Goal: Complete application form

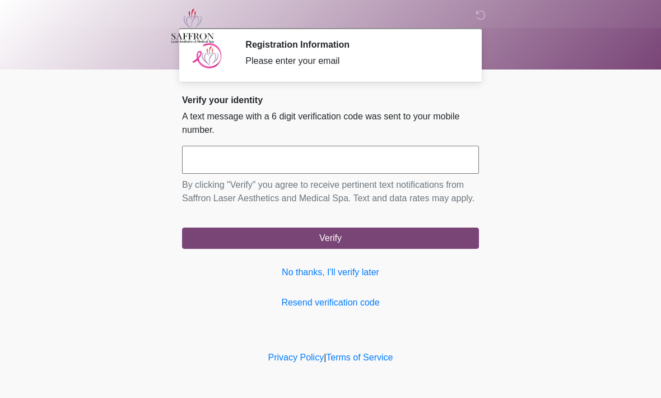
scroll to position [1, 0]
click at [275, 153] on input "text" at bounding box center [330, 160] width 297 height 28
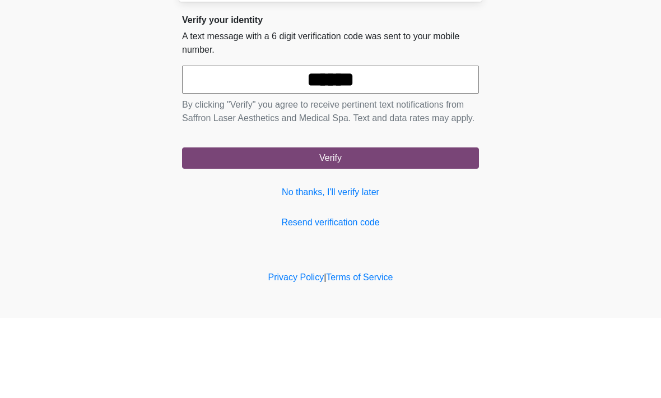
type input "******"
click at [556, 106] on body "‎ ‎ ‎ Registration Information Please enter your email Please connect to Wi-Fi …" at bounding box center [330, 199] width 661 height 398
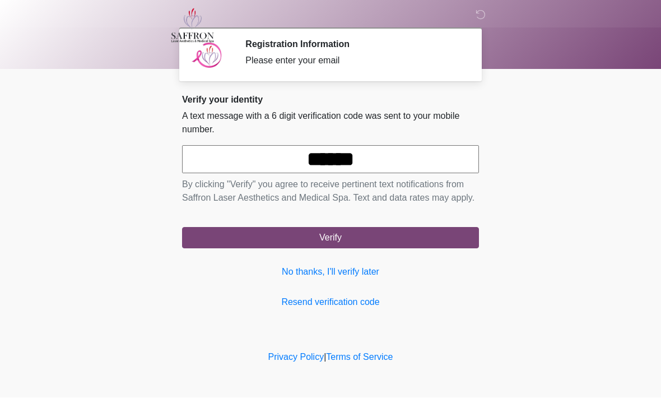
click at [420, 249] on button "Verify" at bounding box center [330, 237] width 297 height 21
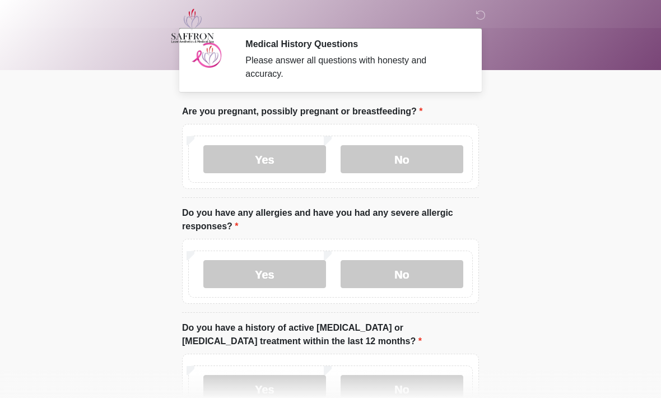
click at [406, 157] on label "No" at bounding box center [402, 159] width 123 height 28
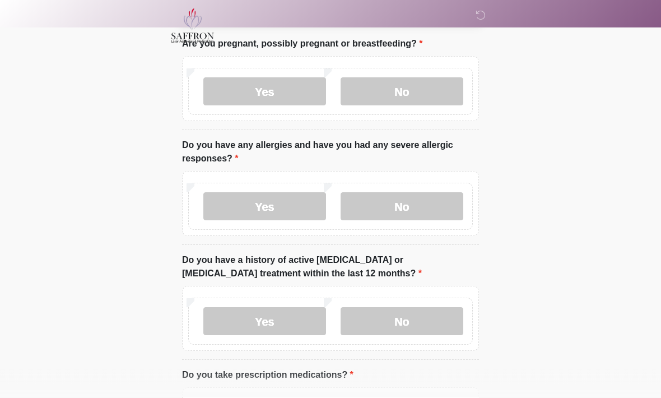
scroll to position [69, 0]
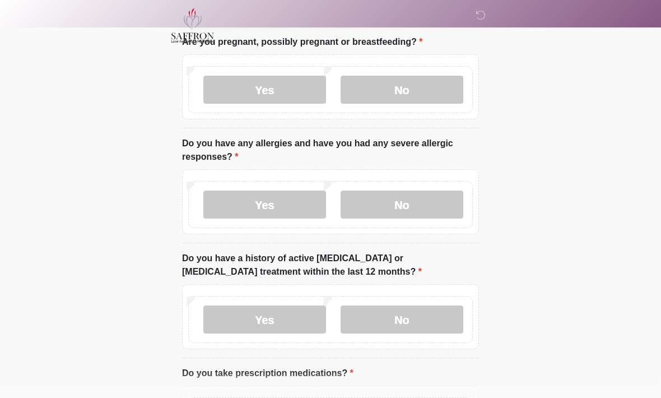
click at [438, 199] on label "No" at bounding box center [402, 205] width 123 height 28
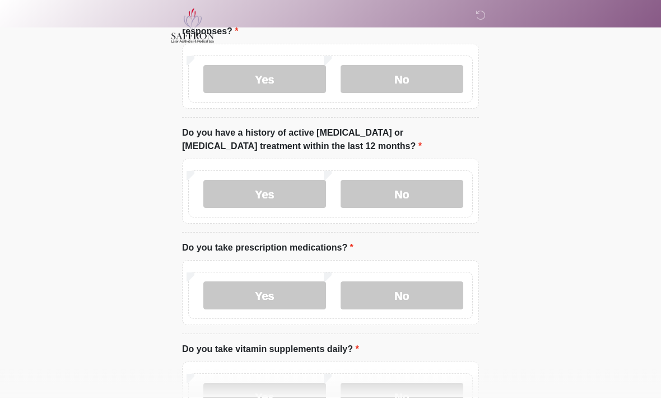
scroll to position [197, 0]
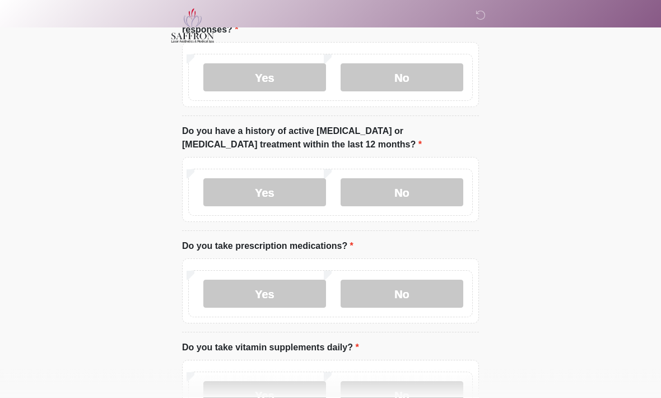
click at [440, 190] on label "No" at bounding box center [402, 193] width 123 height 28
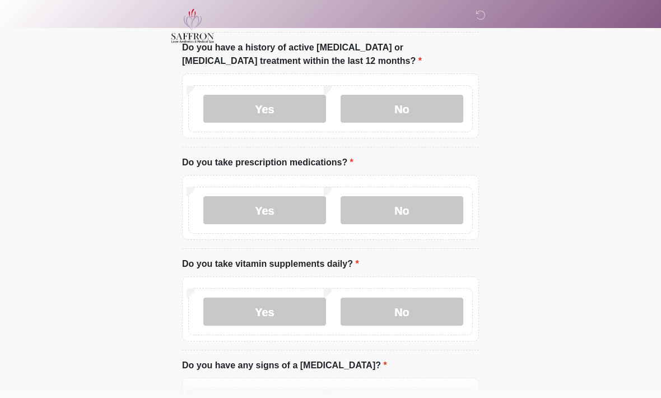
scroll to position [318, 0]
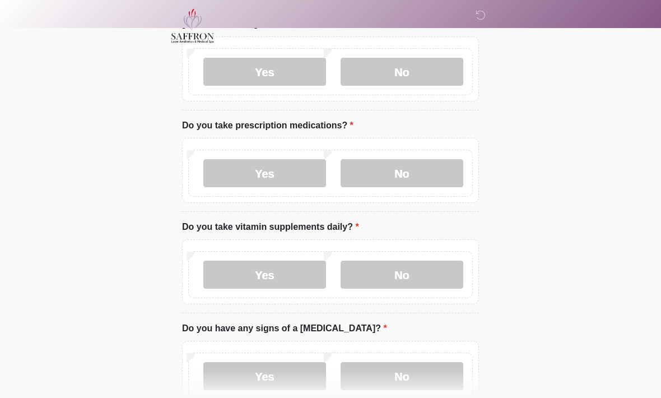
click at [428, 182] on label "No" at bounding box center [402, 173] width 123 height 28
click at [443, 272] on label "No" at bounding box center [402, 275] width 123 height 28
click at [433, 372] on label "No" at bounding box center [402, 376] width 123 height 28
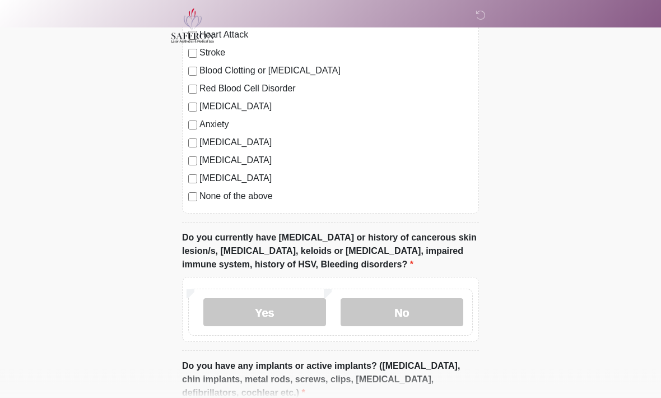
scroll to position [787, 0]
click at [251, 194] on label "None of the above" at bounding box center [335, 195] width 273 height 13
click at [428, 319] on label "No" at bounding box center [402, 312] width 123 height 28
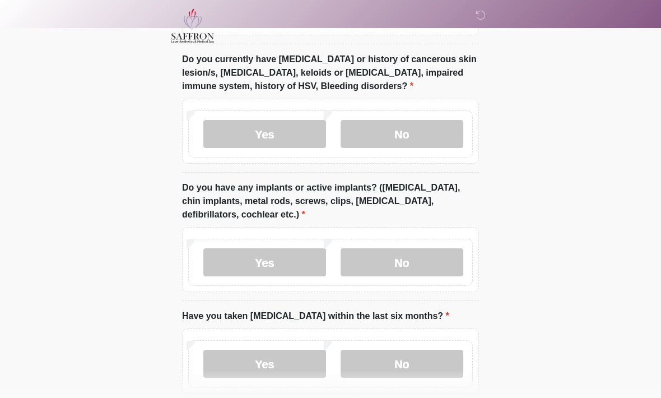
scroll to position [965, 0]
click at [222, 132] on label "Yes" at bounding box center [264, 134] width 123 height 28
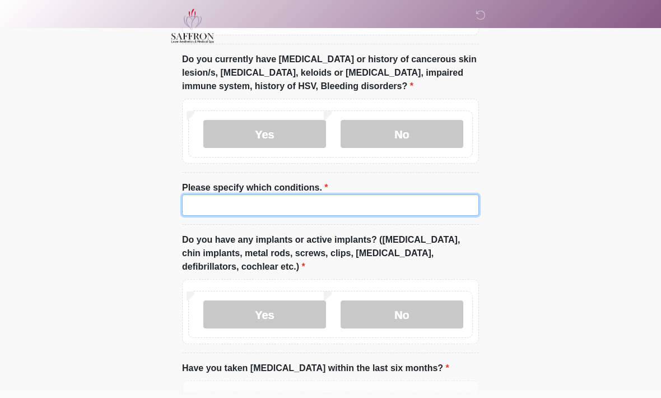
click at [209, 206] on input "Please specify which conditions." at bounding box center [330, 204] width 297 height 21
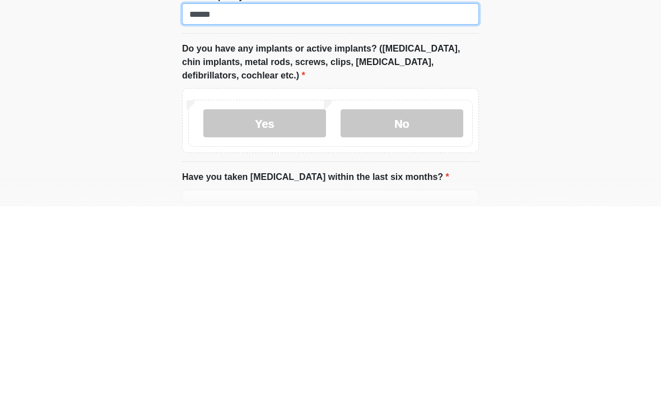
type input "******"
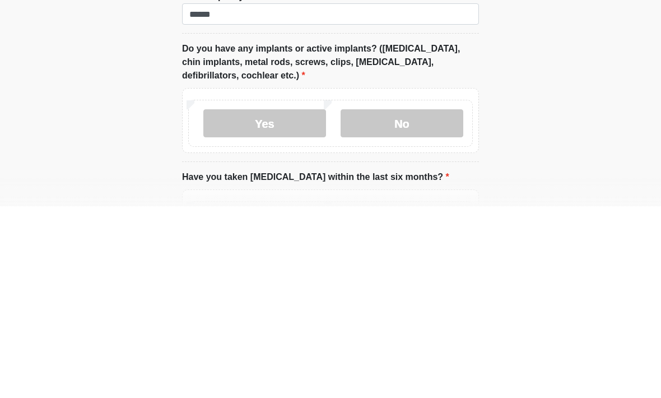
click at [433, 301] on label "No" at bounding box center [402, 315] width 123 height 28
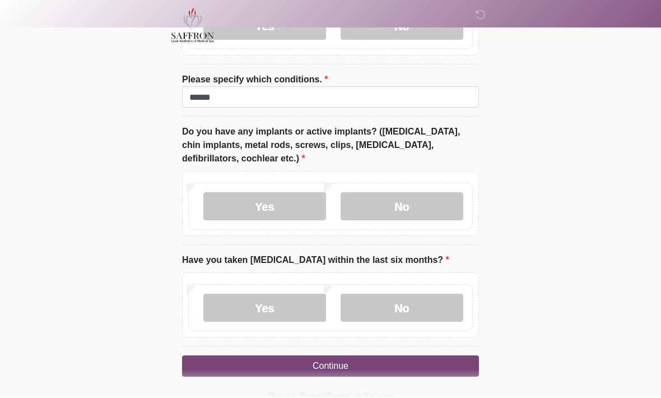
scroll to position [1073, 0]
click at [443, 305] on label "No" at bounding box center [402, 308] width 123 height 28
click at [413, 356] on button "Continue" at bounding box center [330, 366] width 297 height 21
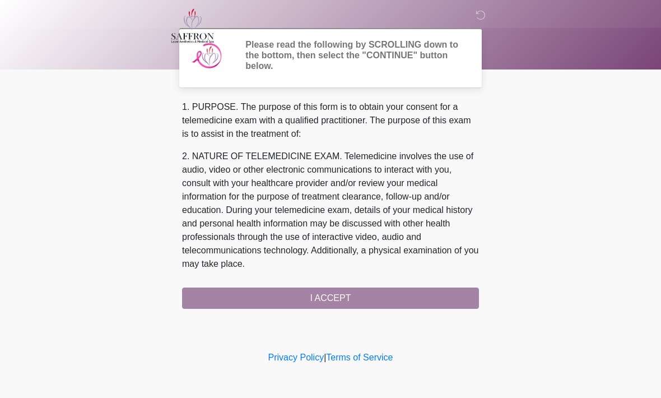
scroll to position [0, 0]
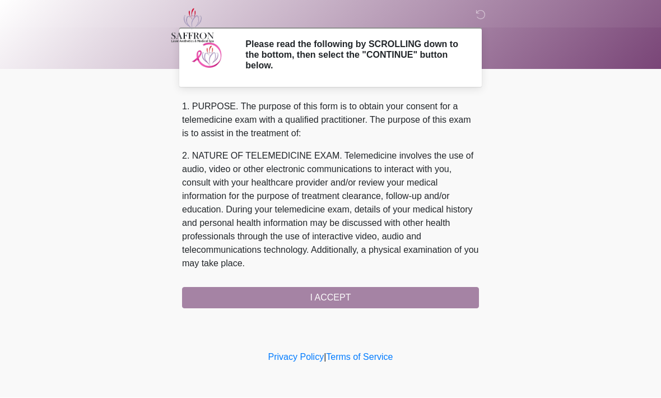
click at [363, 289] on div "1. PURPOSE. The purpose of this form is to obtain your consent for a telemedici…" at bounding box center [330, 204] width 297 height 208
click at [355, 297] on div "1. PURPOSE. The purpose of this form is to obtain your consent for a telemedici…" at bounding box center [330, 204] width 297 height 208
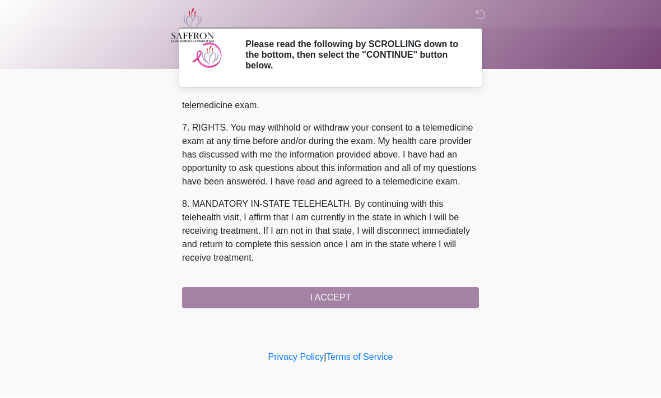
scroll to position [503, 0]
click at [388, 298] on button "I ACCEPT" at bounding box center [330, 297] width 297 height 21
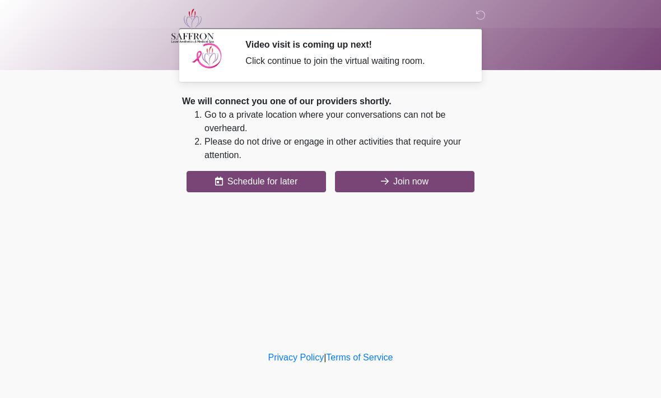
click at [428, 171] on button "Join now" at bounding box center [405, 181] width 140 height 21
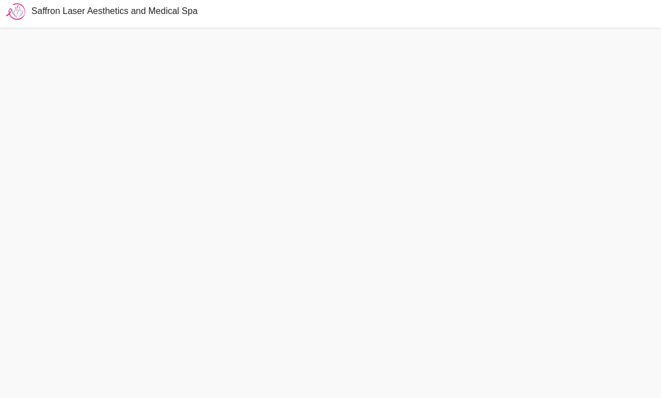
scroll to position [40, 0]
